Goal: Task Accomplishment & Management: Complete application form

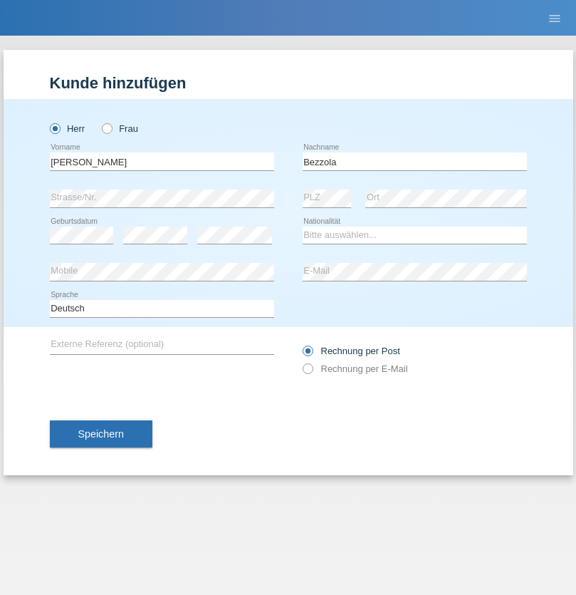
type input "Bezzola"
select select "CH"
radio input "true"
click at [162, 161] on input "text" at bounding box center [162, 161] width 224 height 18
type input "Alexandru"
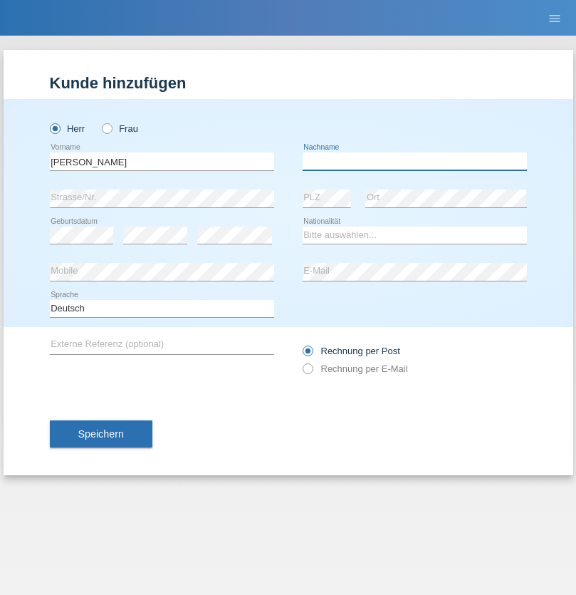
click at [415, 161] on input "text" at bounding box center [415, 161] width 224 height 18
type input "Tocu"
select select "HU"
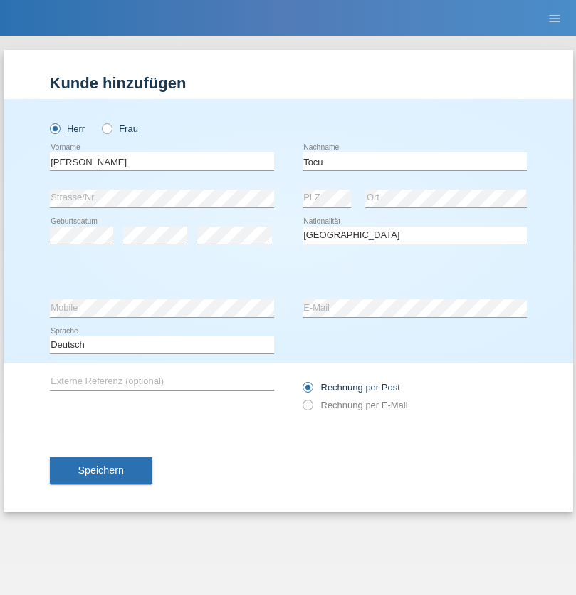
select select "C"
select select "01"
select select "09"
select select "2021"
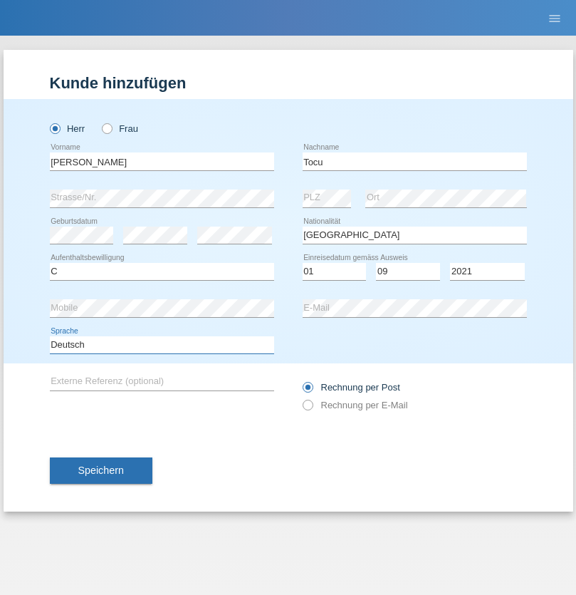
select select "en"
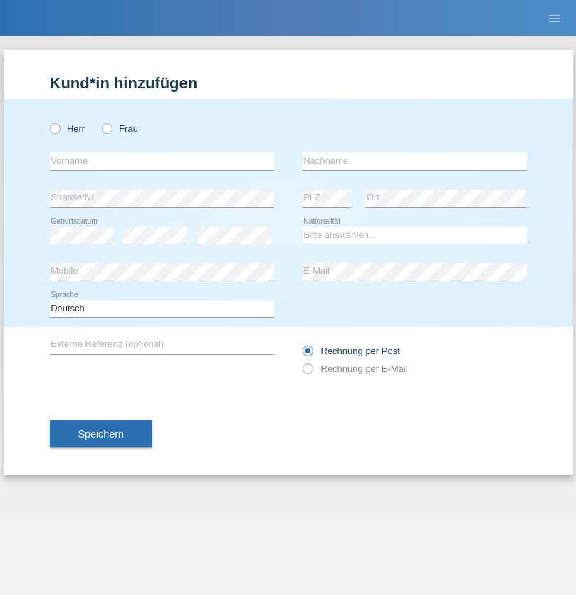
radio input "true"
click at [162, 161] on input "text" at bounding box center [162, 161] width 224 height 18
type input "Şeymanur"
click at [415, 161] on input "text" at bounding box center [415, 161] width 224 height 18
type input "Aydin"
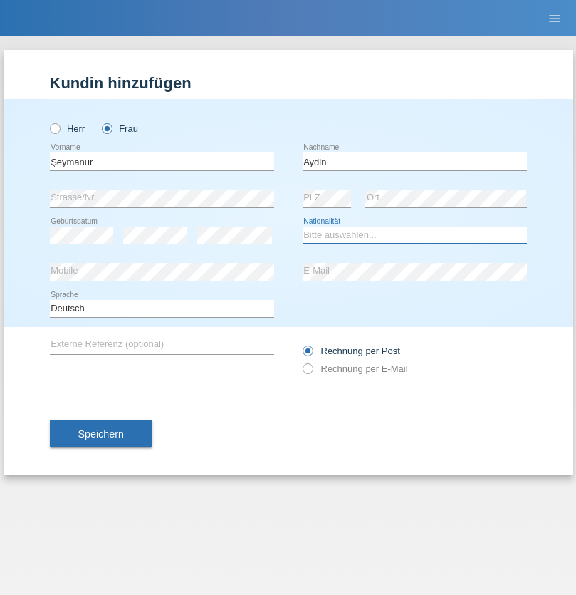
select select "TR"
select select "C"
select select "28"
select select "10"
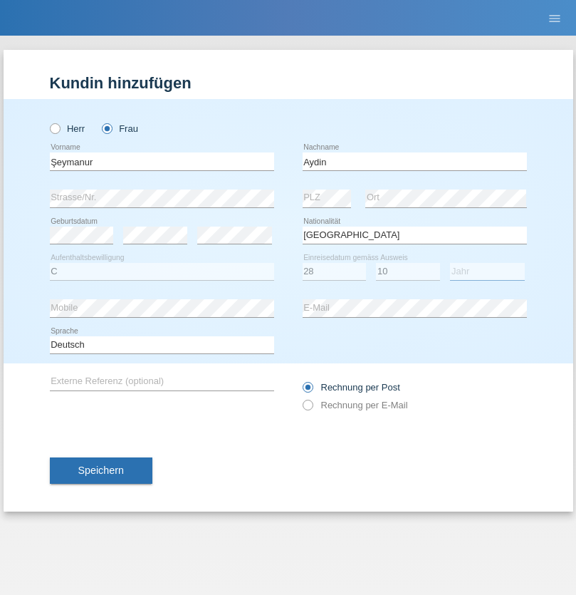
select select "2014"
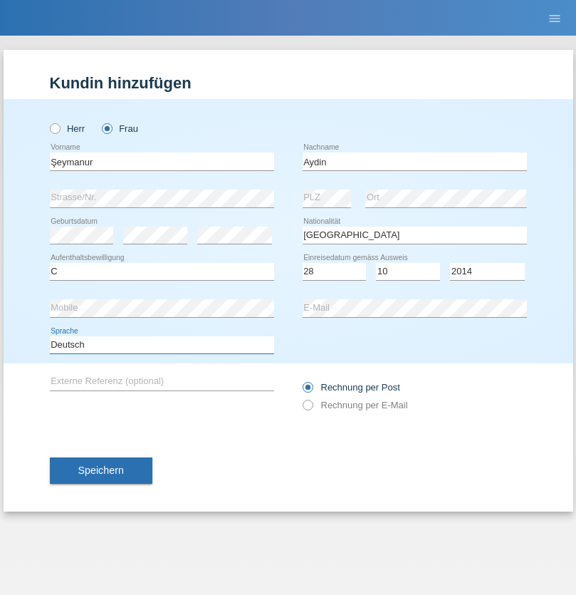
select select "en"
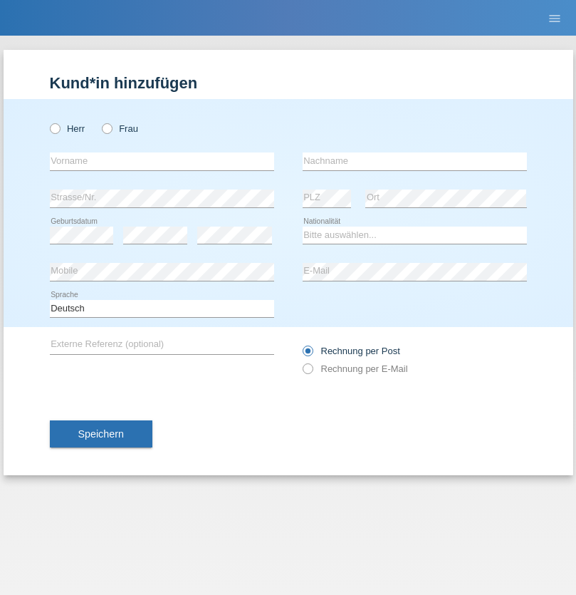
radio input "true"
click at [162, 161] on input "text" at bounding box center [162, 161] width 224 height 18
type input "[PERSON_NAME]"
click at [415, 161] on input "text" at bounding box center [415, 161] width 224 height 18
type input "Kolev"
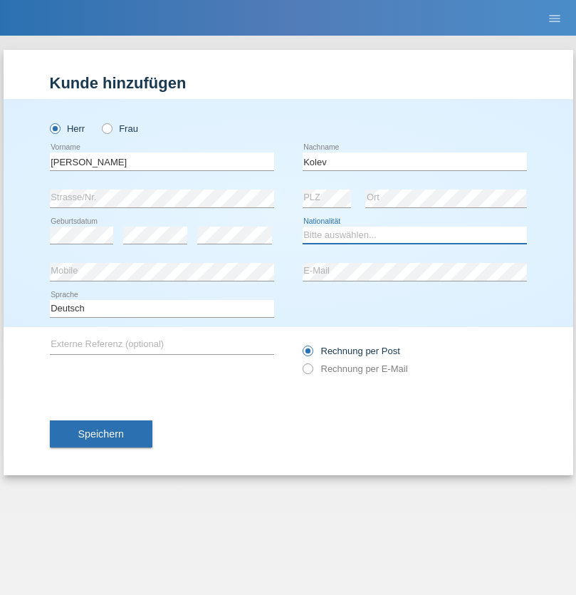
select select "MK"
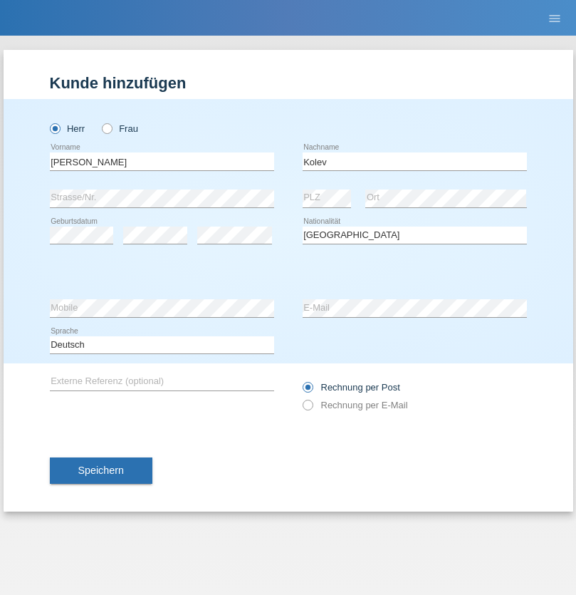
select select "C"
select select "31"
select select "10"
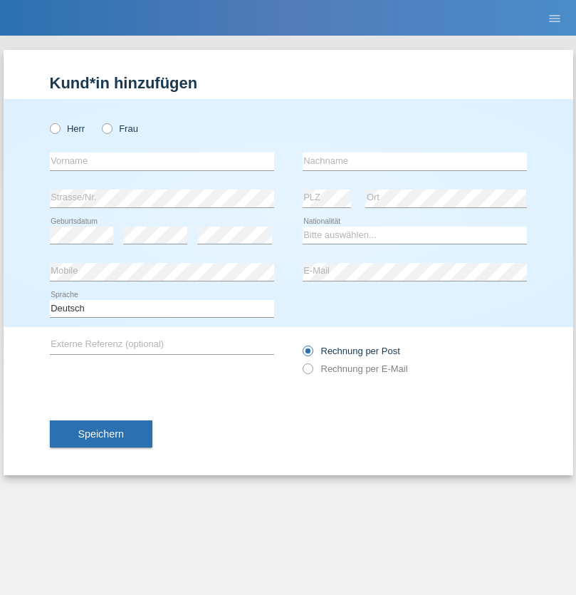
radio input "true"
click at [162, 161] on input "text" at bounding box center [162, 161] width 224 height 18
type input "[PERSON_NAME]"
click at [415, 161] on input "text" at bounding box center [415, 161] width 224 height 18
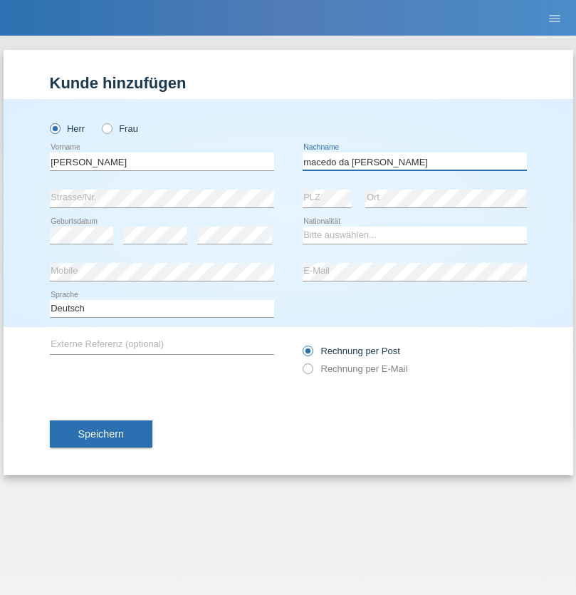
type input "macedo da [PERSON_NAME]"
select select "PT"
select select "C"
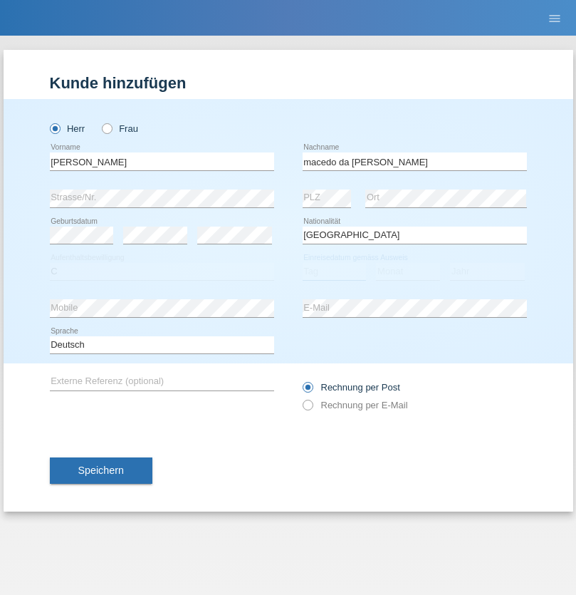
select select "07"
select select "04"
select select "1992"
